Goal: Find specific page/section: Find specific page/section

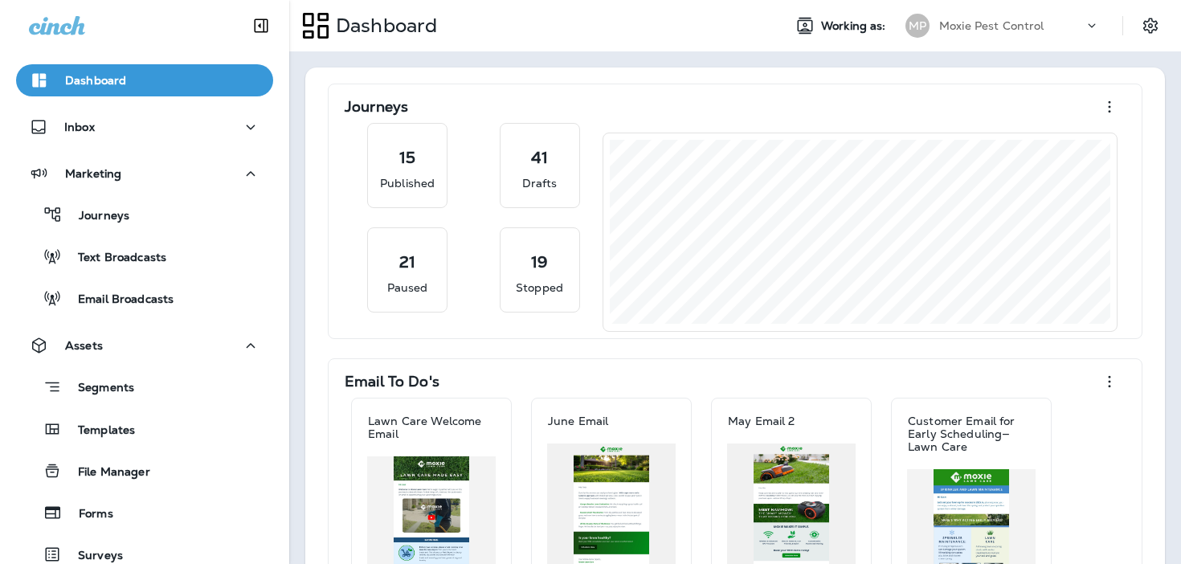
click at [596, 47] on div "Dashboard Working as: MP Moxie Pest Control" at bounding box center [735, 25] width 892 height 51
click at [123, 130] on div "Inbox" at bounding box center [144, 127] width 231 height 20
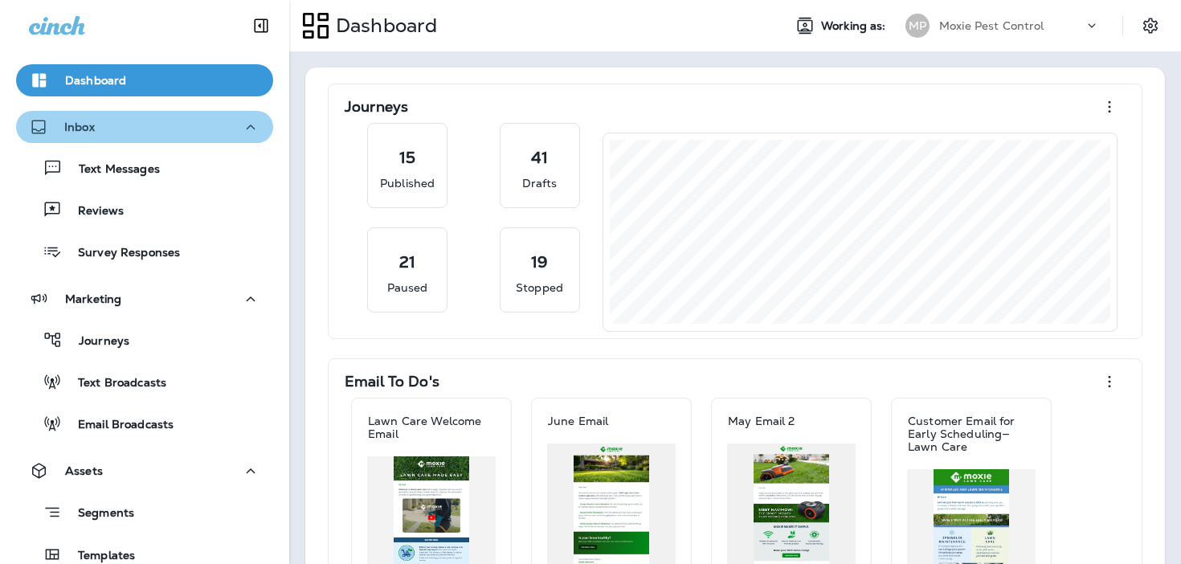
click at [193, 126] on div "Inbox" at bounding box center [144, 127] width 231 height 20
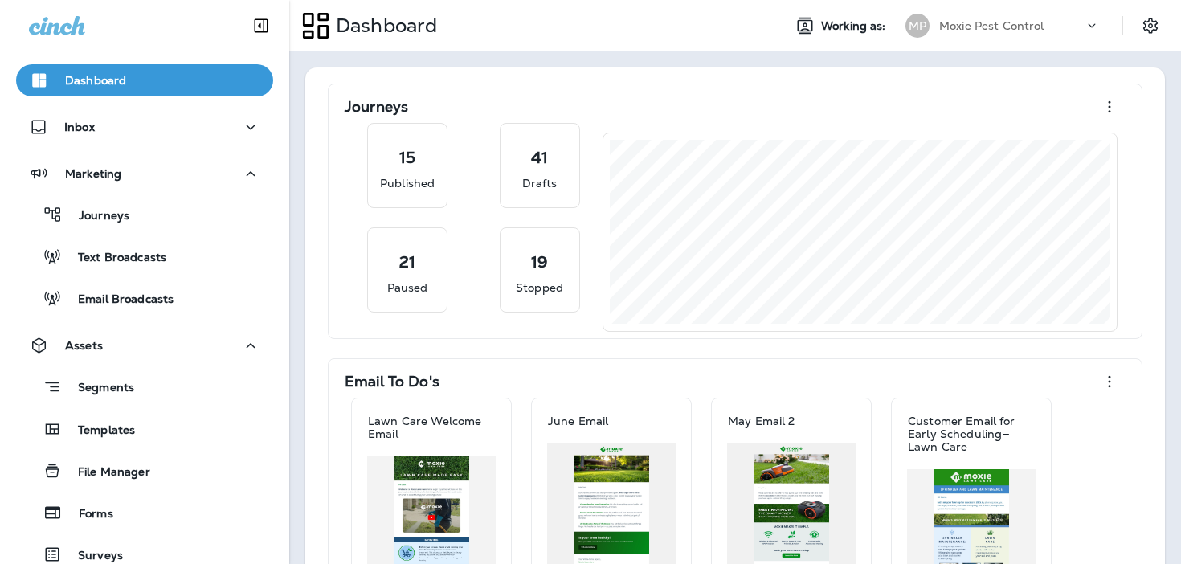
click at [1083, 8] on div "Dashboard Working as: MP Moxie Pest Control" at bounding box center [735, 25] width 892 height 51
click at [1082, 23] on div "Moxie Pest Control" at bounding box center [1012, 26] width 145 height 24
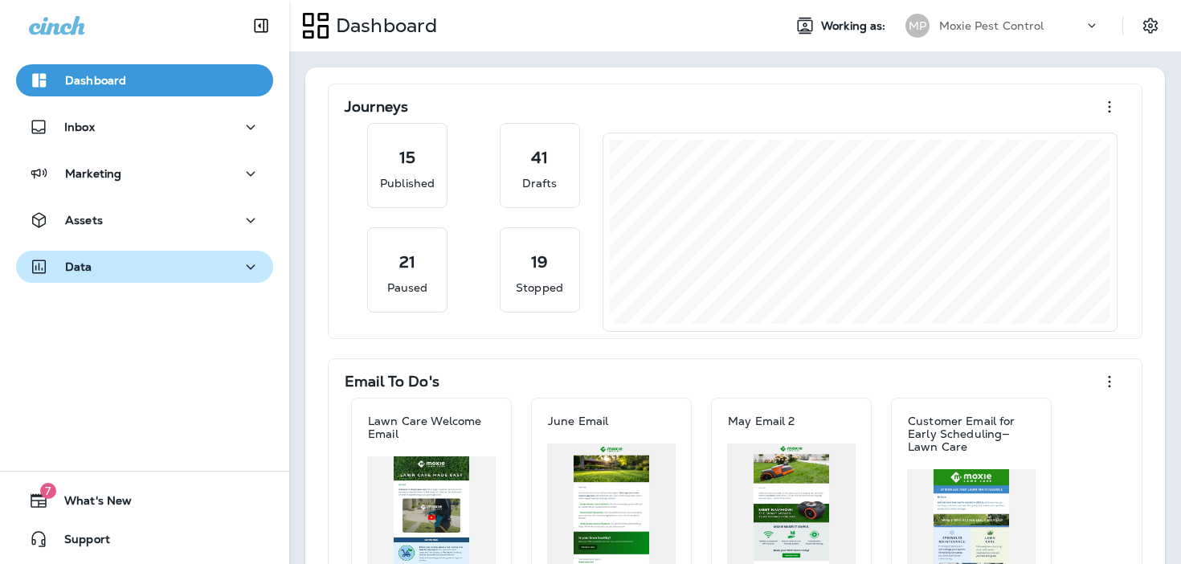
click at [239, 265] on div "Data" at bounding box center [144, 267] width 231 height 20
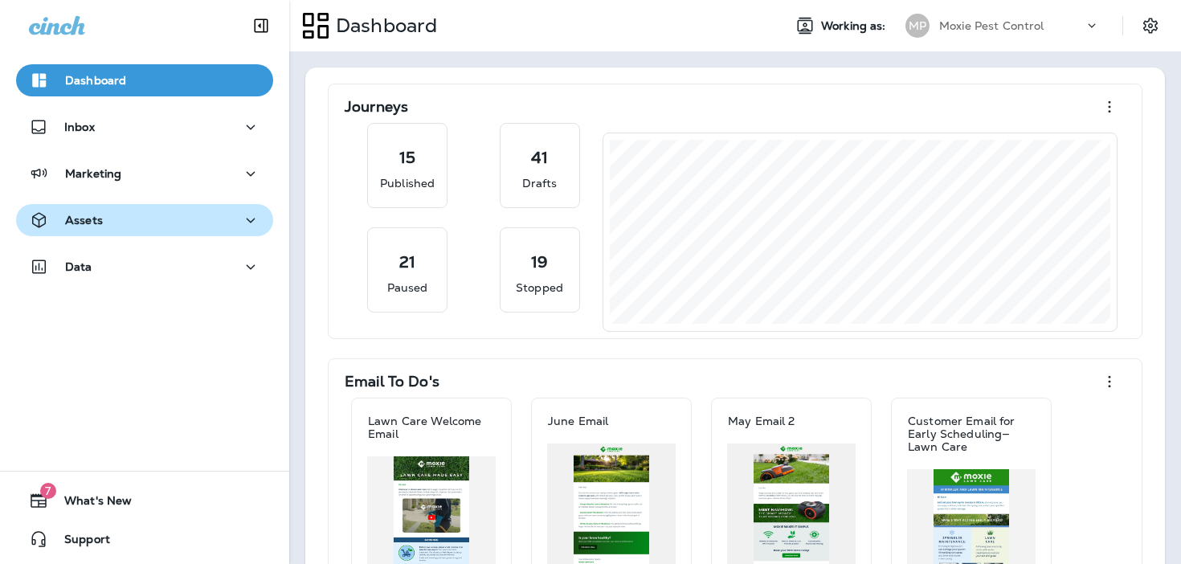
click at [241, 233] on button "Assets" at bounding box center [144, 220] width 257 height 32
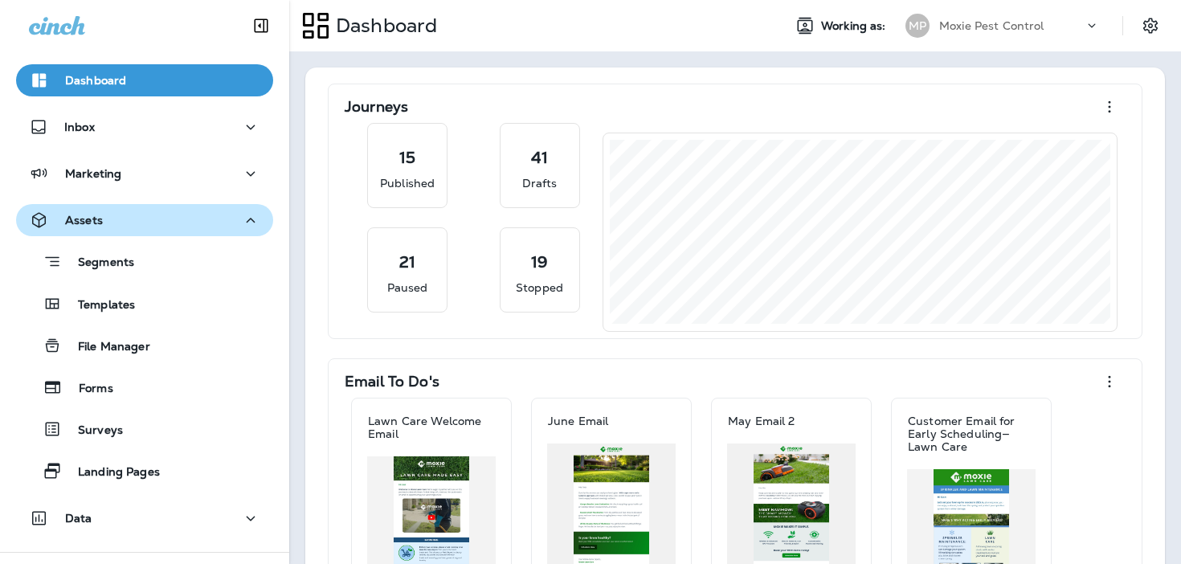
click at [233, 227] on div "Assets" at bounding box center [144, 221] width 231 height 20
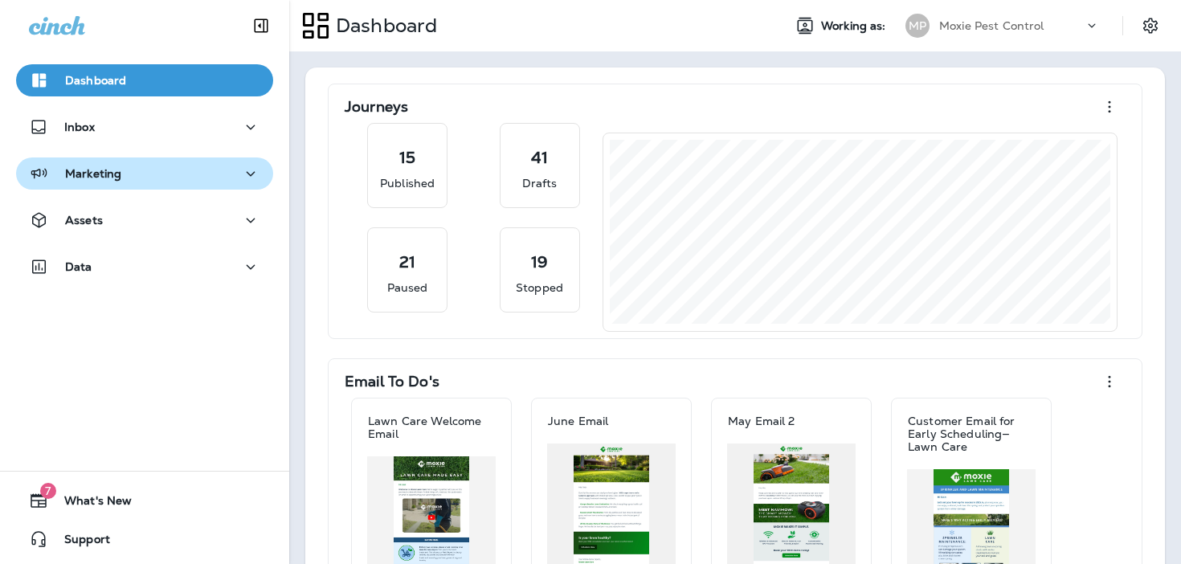
click at [227, 170] on div "Marketing" at bounding box center [144, 174] width 231 height 20
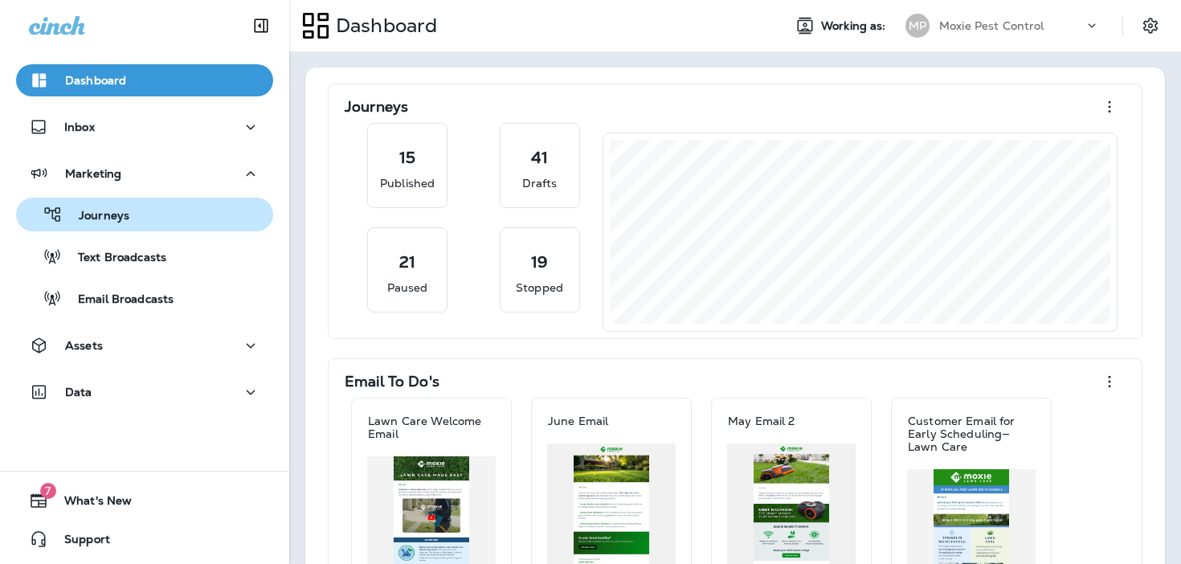
click at [220, 207] on div "Journeys" at bounding box center [145, 215] width 244 height 24
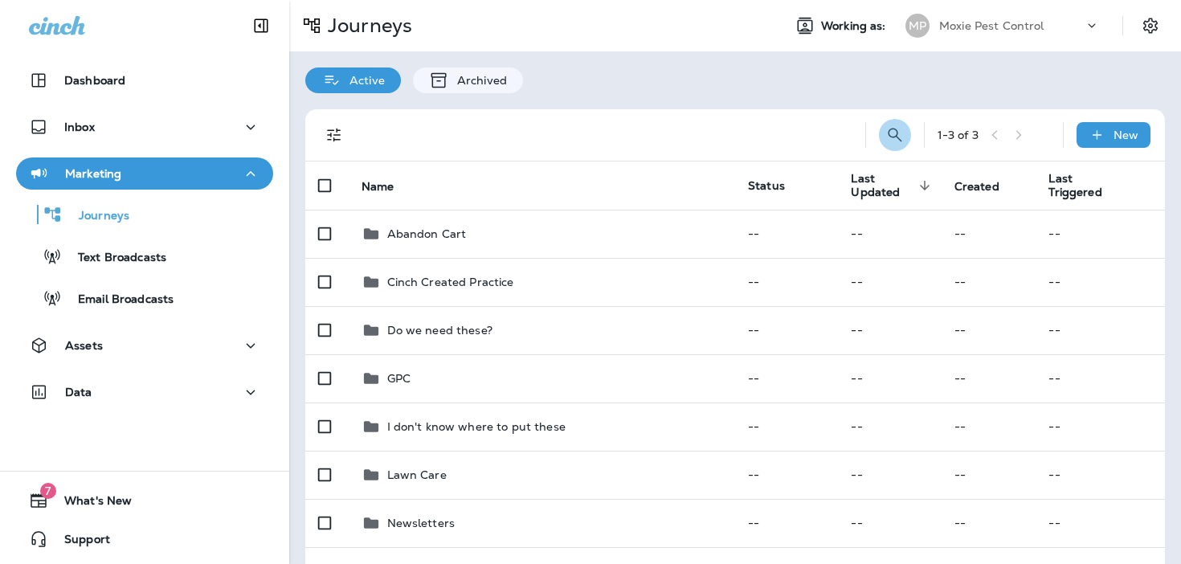
click at [887, 139] on icon "Search Journeys" at bounding box center [895, 134] width 19 height 19
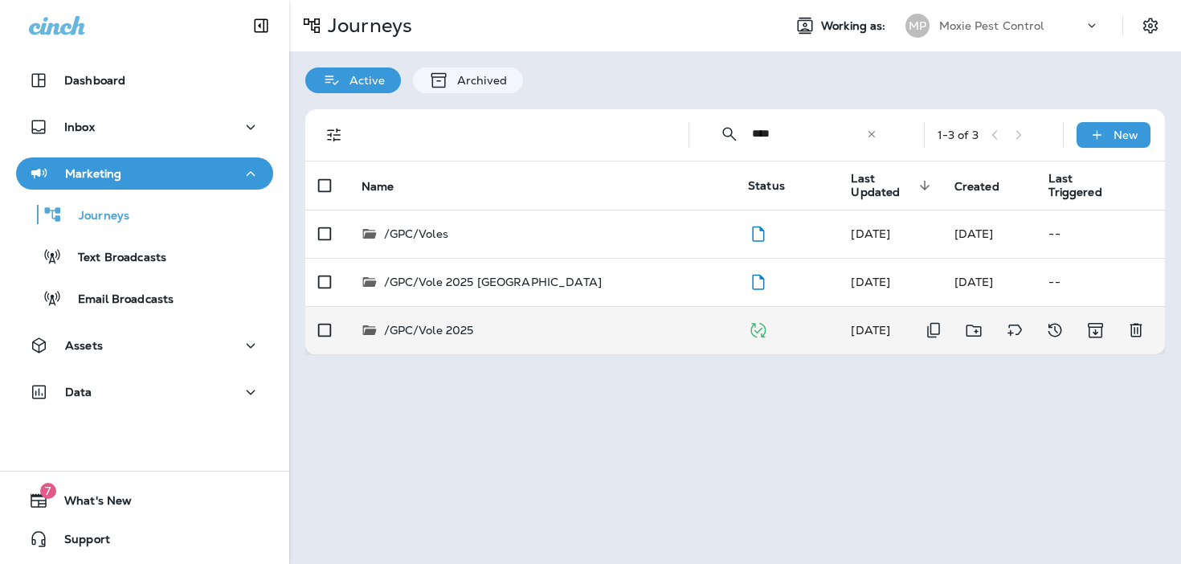
type input "****"
click at [611, 339] on td "/GPC/Vole 2025" at bounding box center [542, 330] width 387 height 48
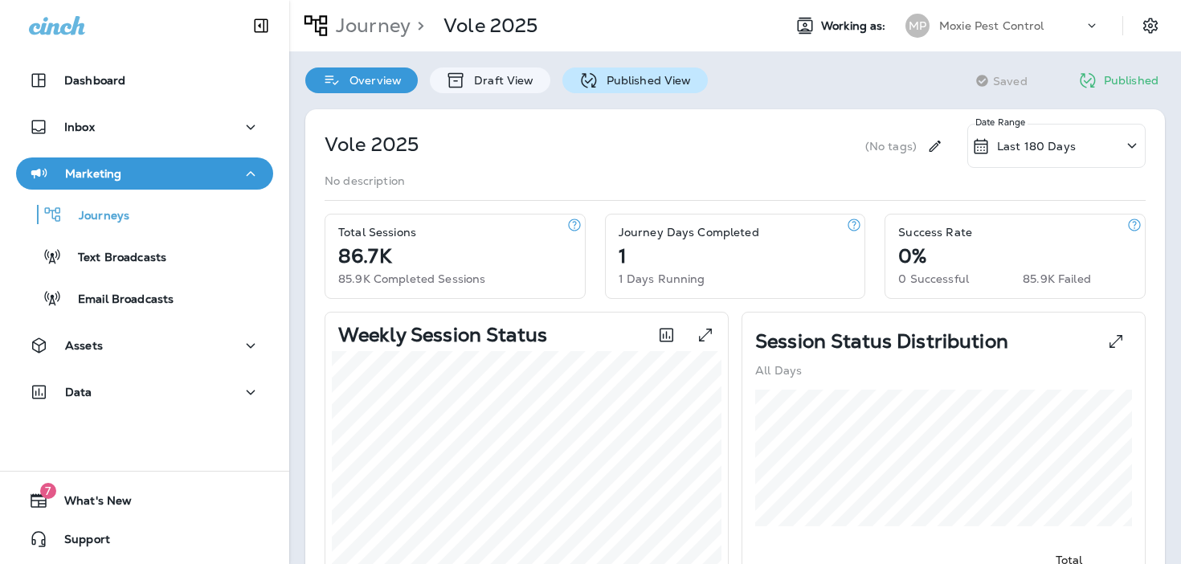
click at [599, 76] on p "Published View" at bounding box center [645, 80] width 93 height 13
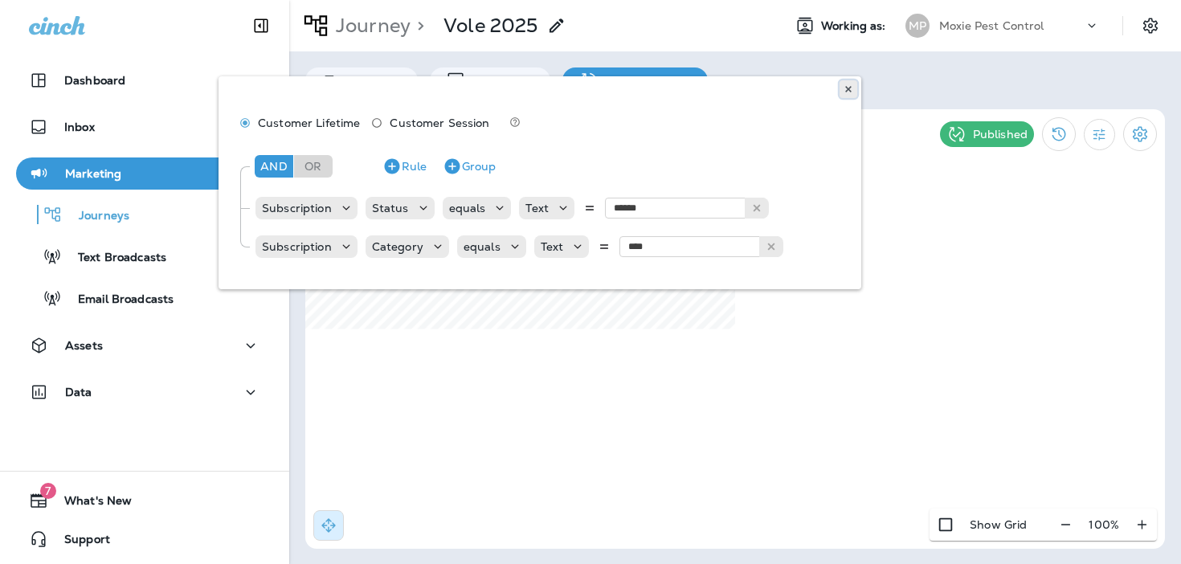
click at [849, 92] on icon at bounding box center [849, 89] width 10 height 10
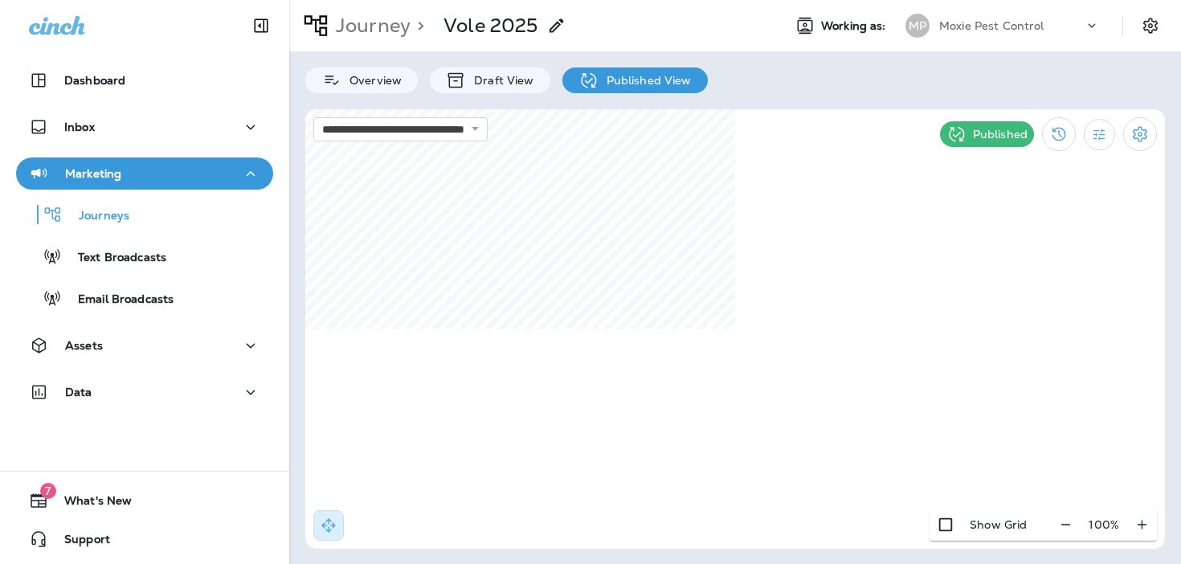
select select "*"
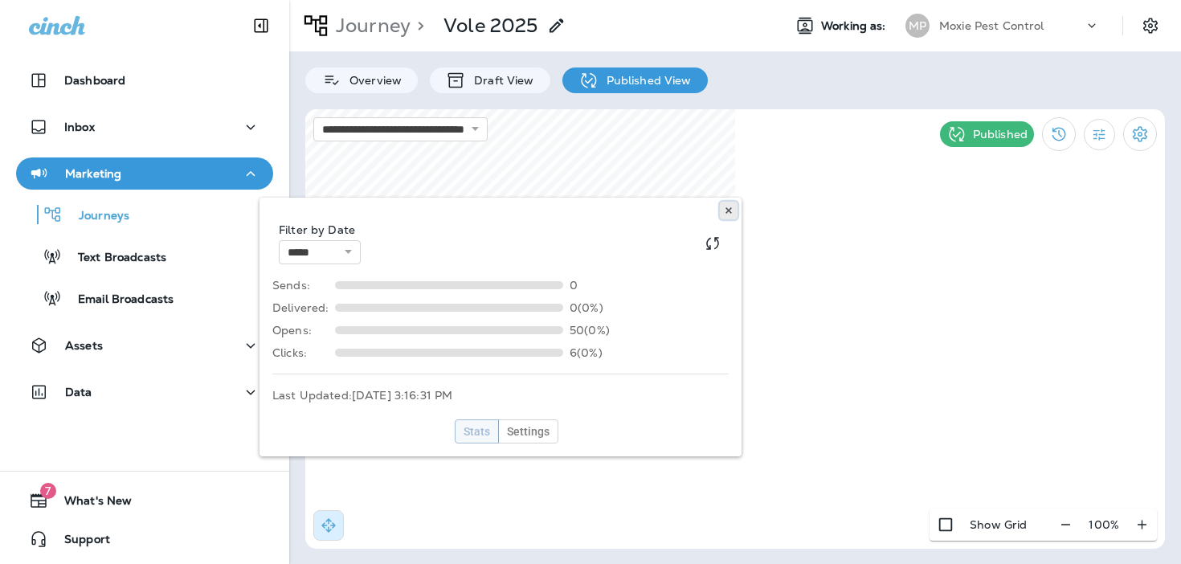
click at [735, 216] on button at bounding box center [729, 211] width 18 height 18
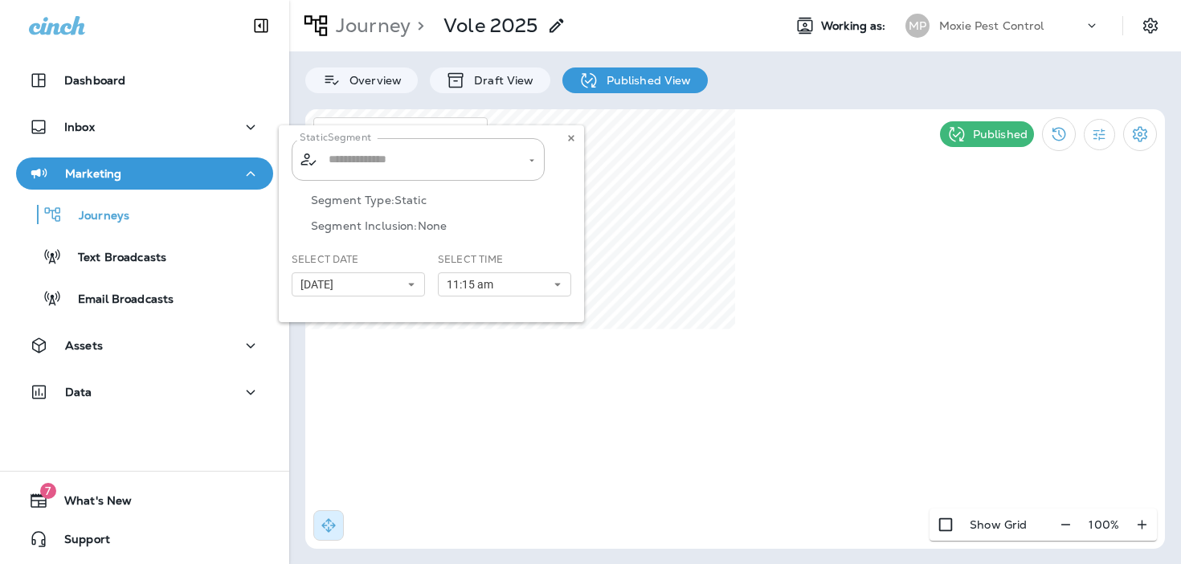
type input "**********"
click at [575, 141] on icon at bounding box center [572, 138] width 10 height 10
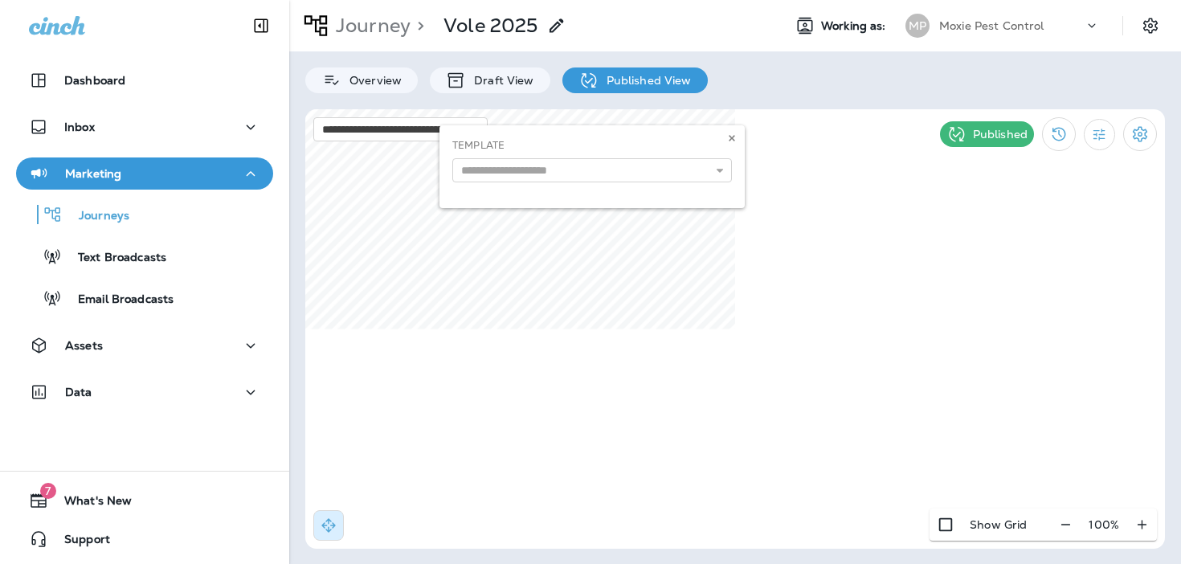
click at [197, 374] on div "Dashboard Inbox Marketing Journeys Text Broadcasts Email Broadcasts Assets Data" at bounding box center [144, 239] width 289 height 383
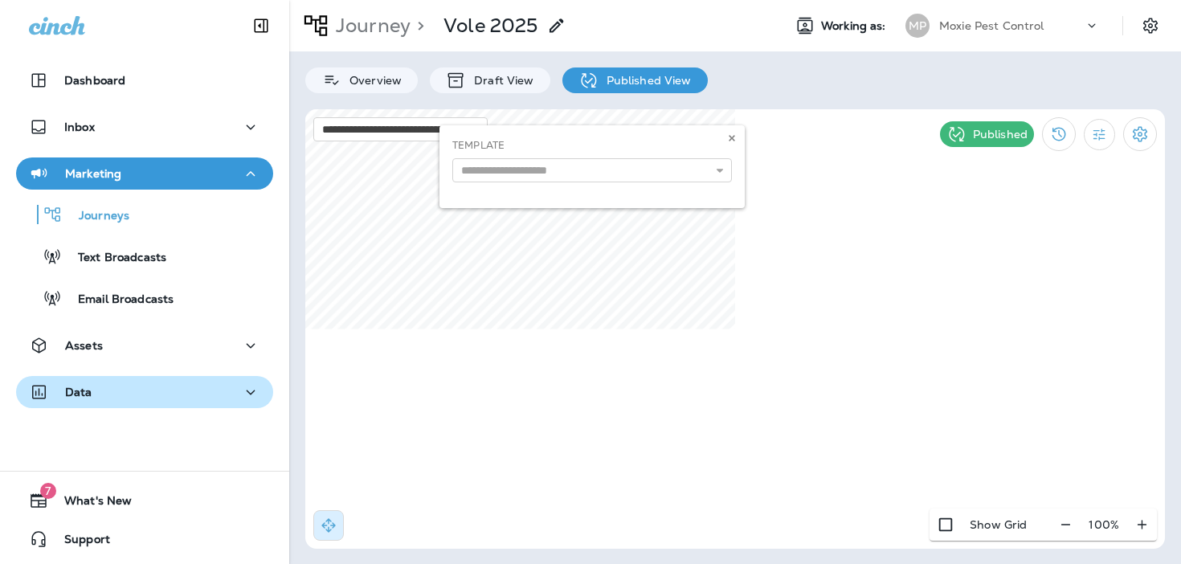
click at [196, 387] on div "Data" at bounding box center [144, 393] width 231 height 20
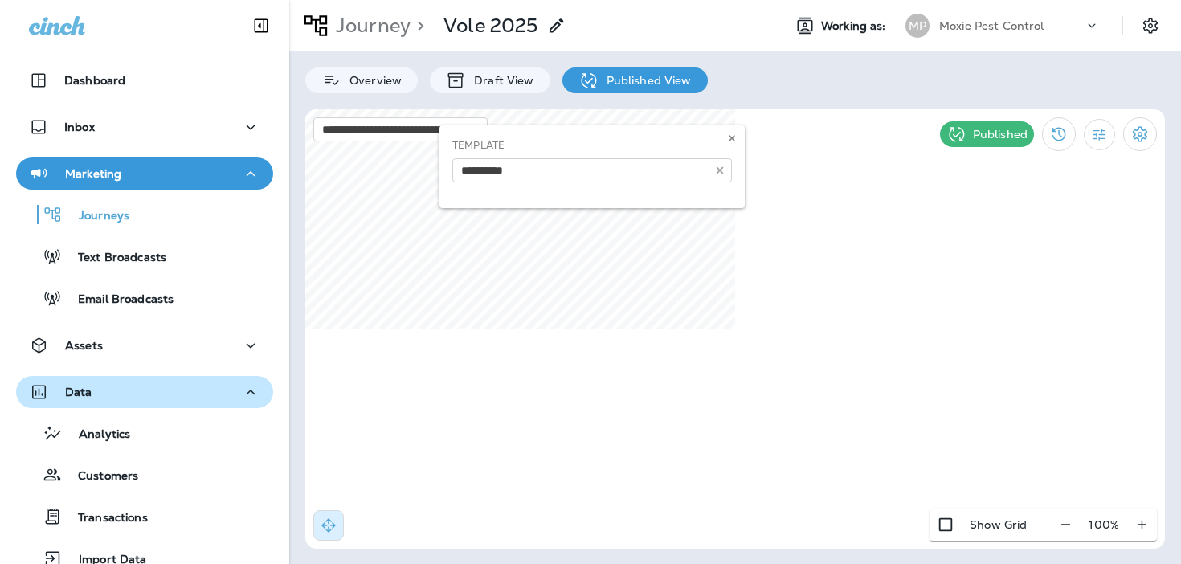
click at [201, 389] on div "Data" at bounding box center [144, 393] width 231 height 20
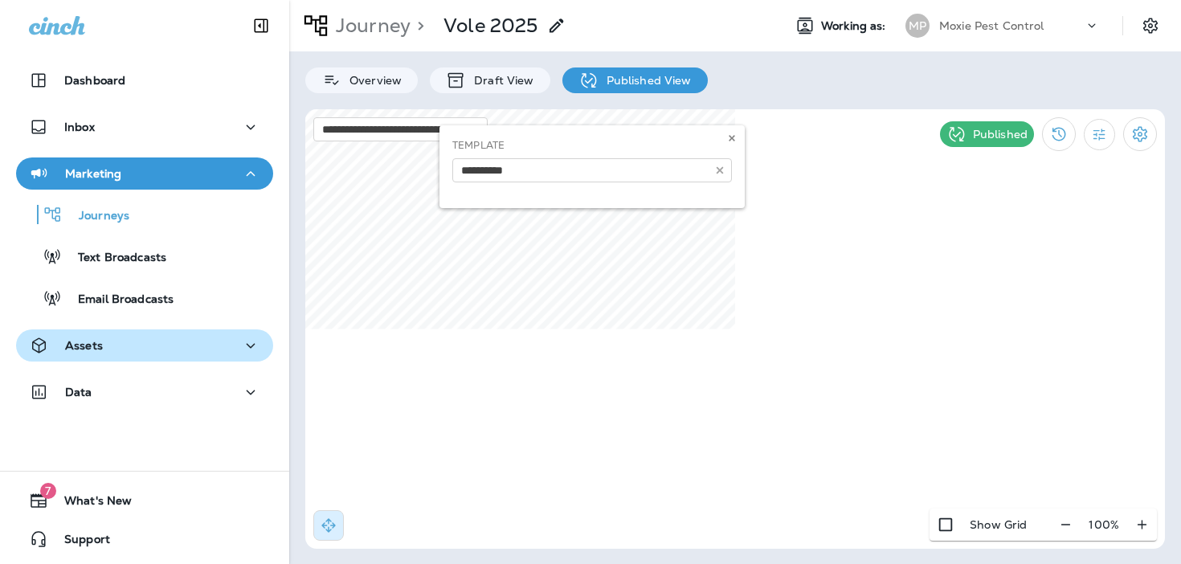
click at [197, 343] on div "Assets" at bounding box center [144, 346] width 231 height 20
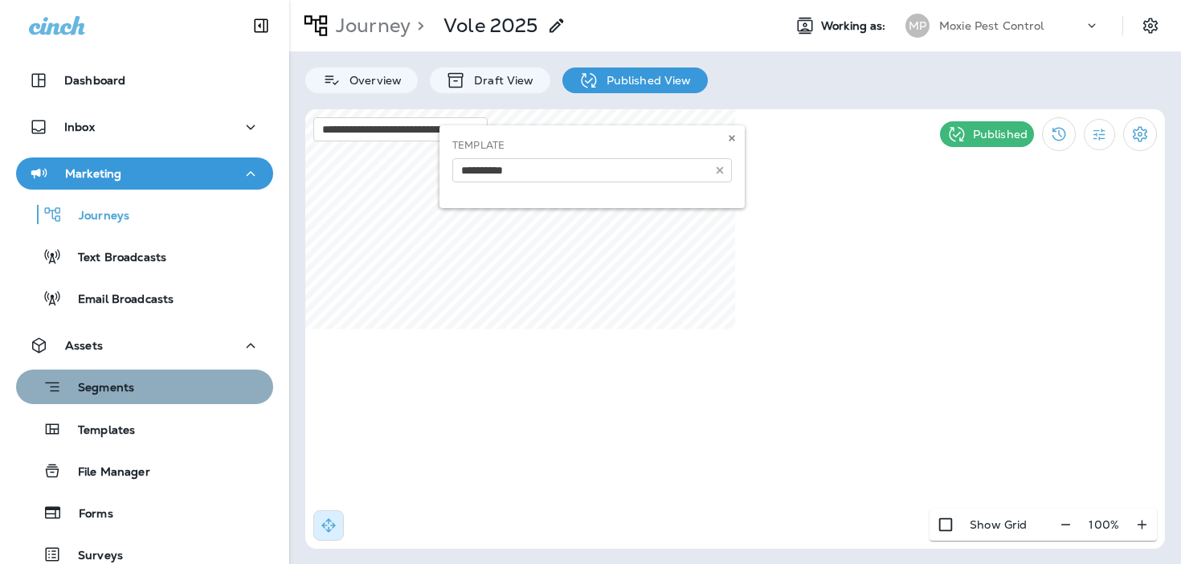
click at [196, 386] on div "Segments" at bounding box center [145, 387] width 244 height 25
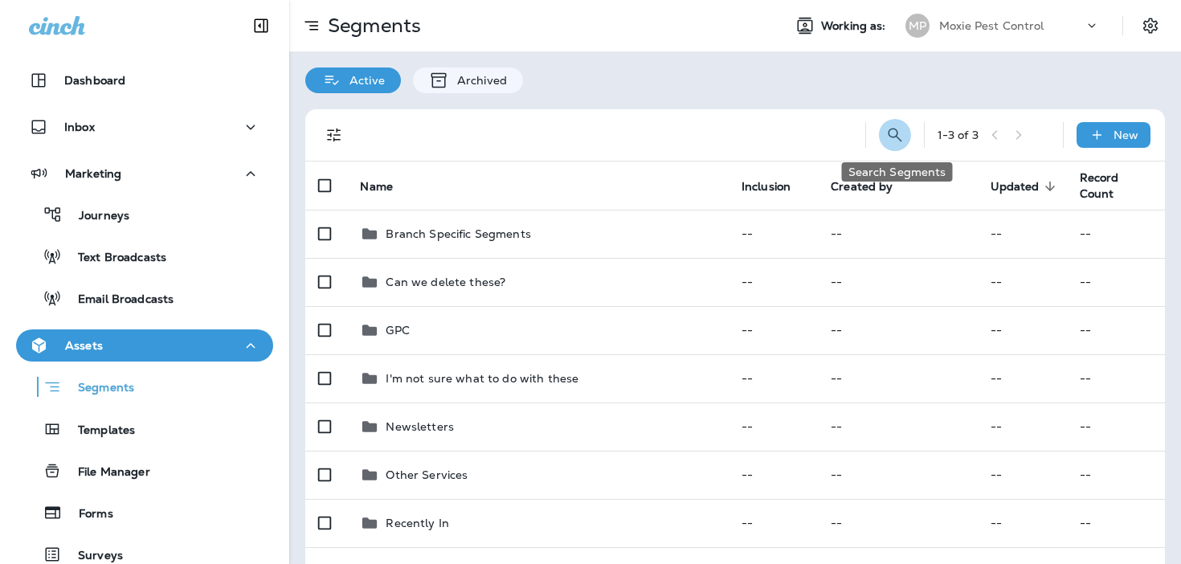
click at [891, 142] on icon "Search Segments" at bounding box center [895, 134] width 19 height 19
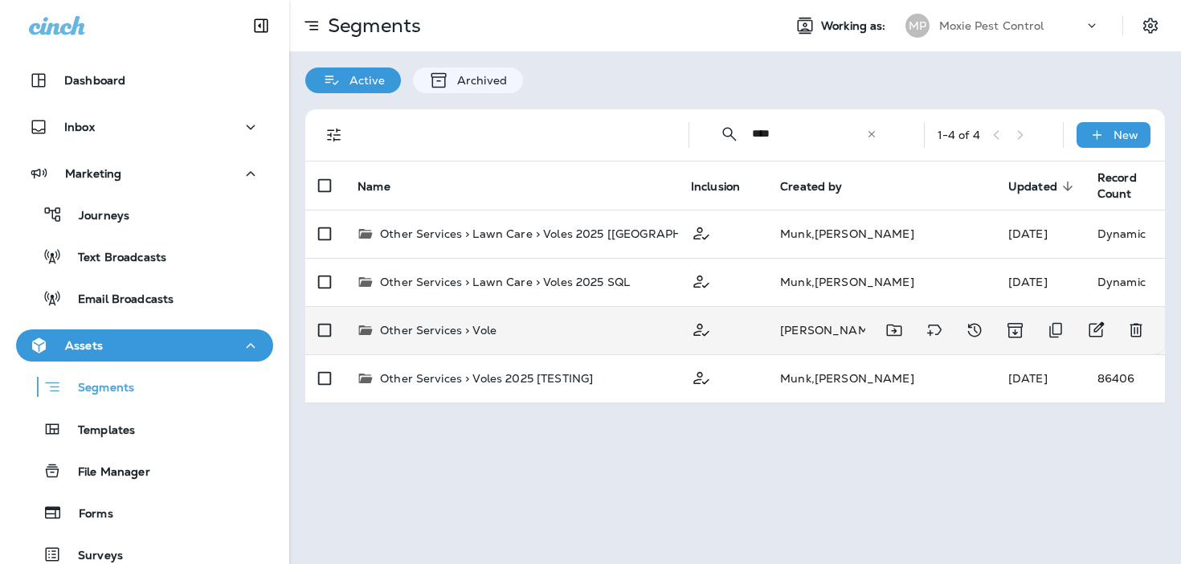
type input "****"
click at [416, 322] on p "Other Services > Vole" at bounding box center [438, 330] width 117 height 16
